Goal: Check status: Check status

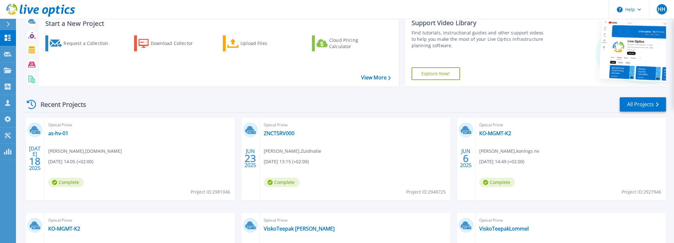
scroll to position [32, 0]
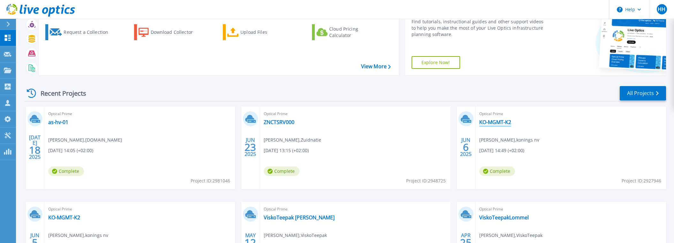
click at [484, 120] on link "KO-MGMT-K2" at bounding box center [495, 122] width 32 height 6
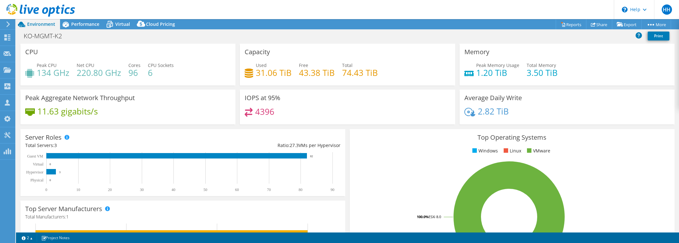
select select "EUFrankfurt"
select select "EUR"
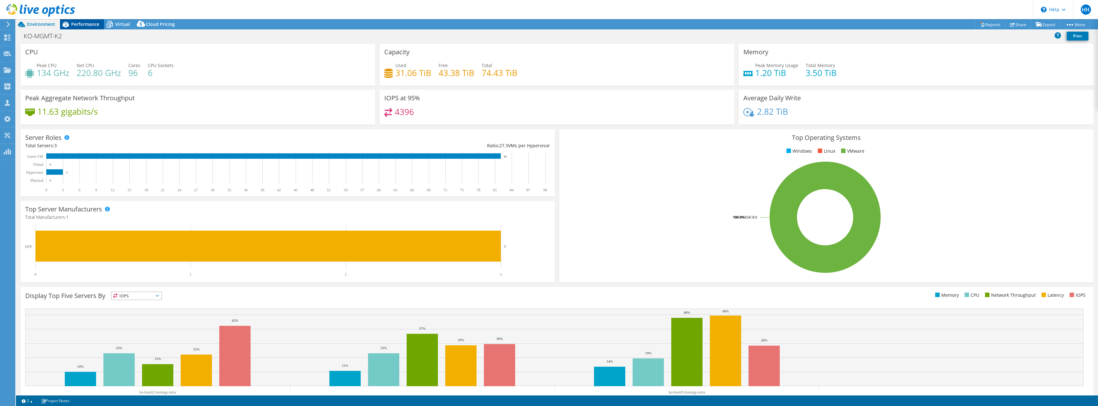
click at [86, 20] on div "Performance" at bounding box center [82, 24] width 44 height 10
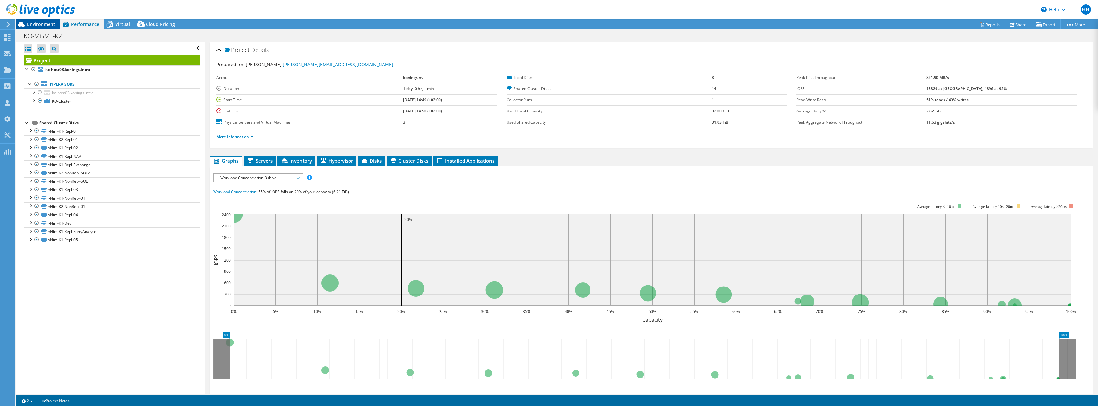
click at [42, 24] on span "Environment" at bounding box center [41, 24] width 28 height 6
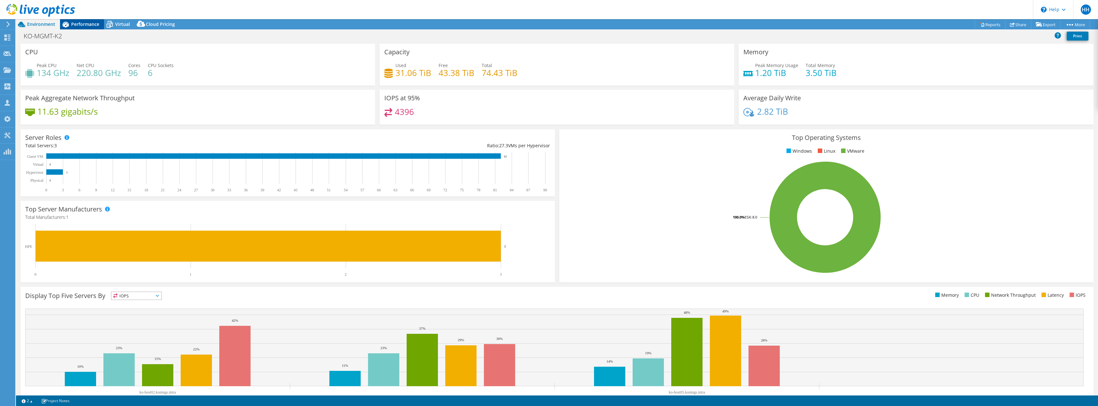
click at [79, 24] on span "Performance" at bounding box center [85, 24] width 28 height 6
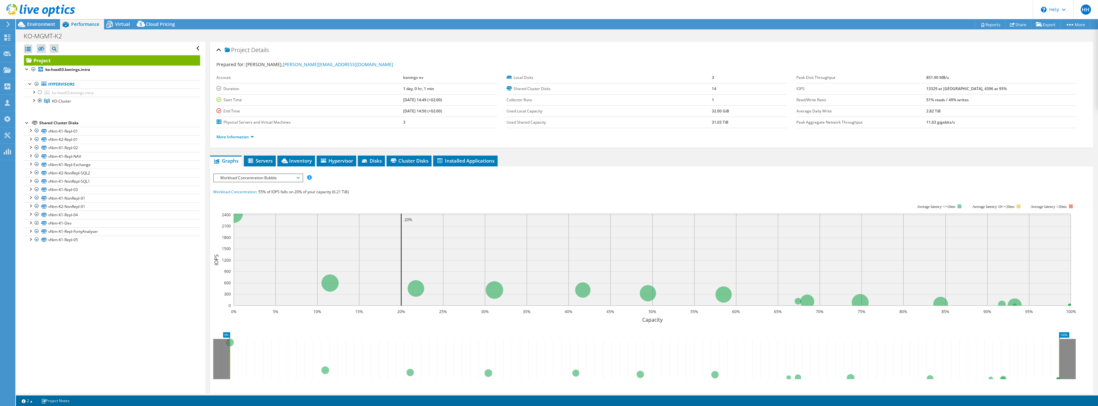
click at [225, 174] on span "Workload Concentration Bubble" at bounding box center [258, 178] width 82 height 8
click at [237, 223] on li "CPU Percentage" at bounding box center [258, 224] width 88 height 8
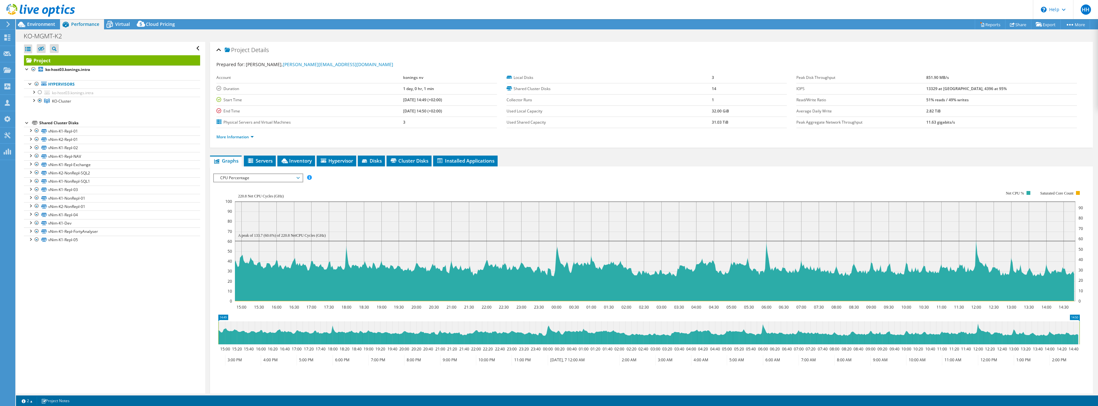
click at [34, 21] on div at bounding box center [37, 10] width 75 height 21
click at [38, 25] on span "Environment" at bounding box center [41, 24] width 28 height 6
